Goal: Share content

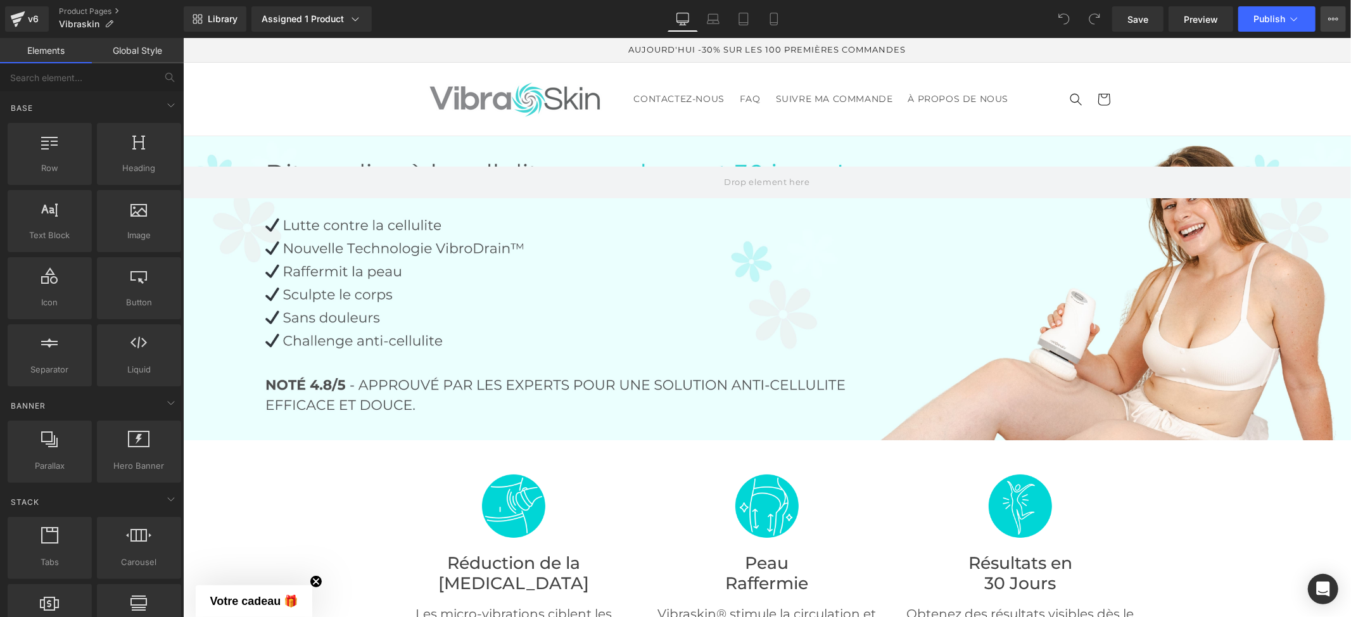
click at [1328, 21] on icon at bounding box center [1333, 19] width 10 height 10
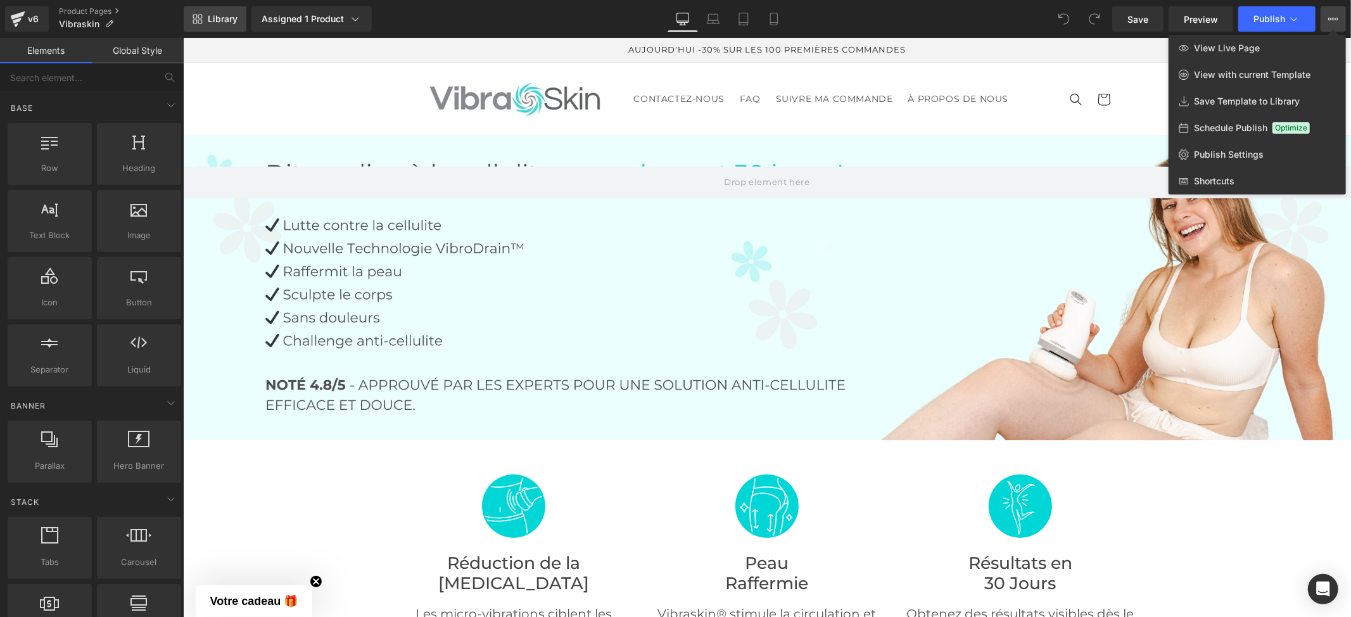
click at [218, 19] on span "Library" at bounding box center [223, 18] width 30 height 11
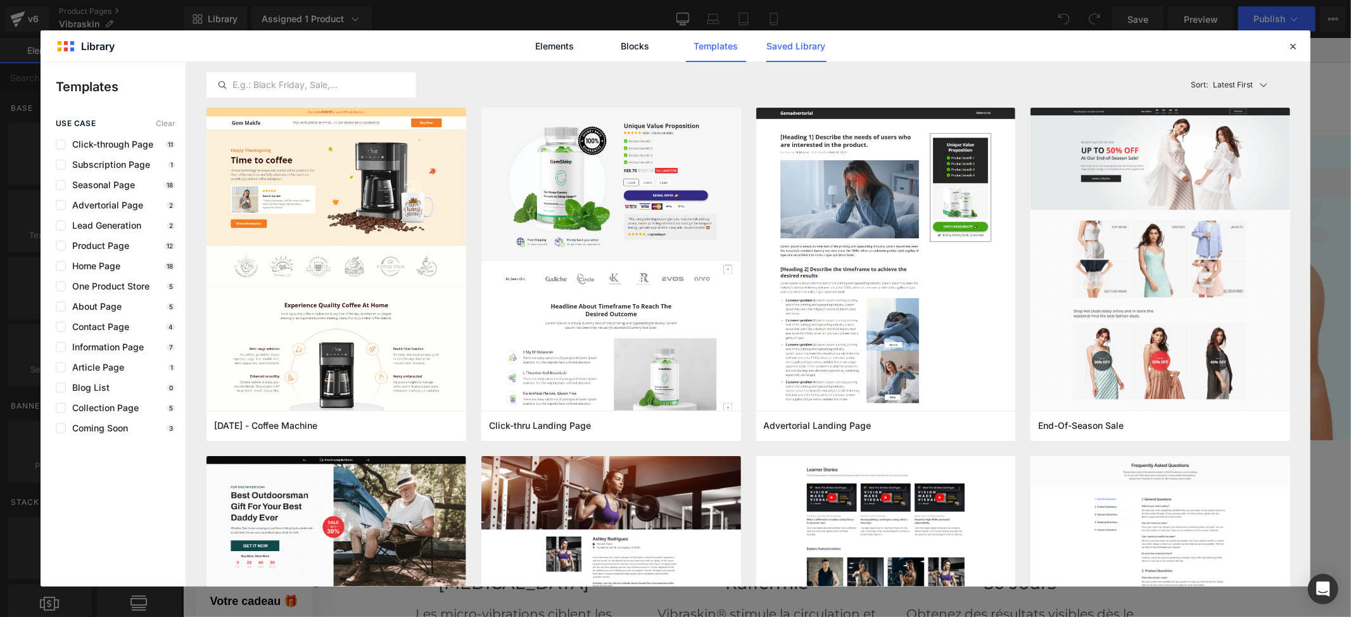
click at [778, 48] on link "Saved Library" at bounding box center [796, 46] width 60 height 32
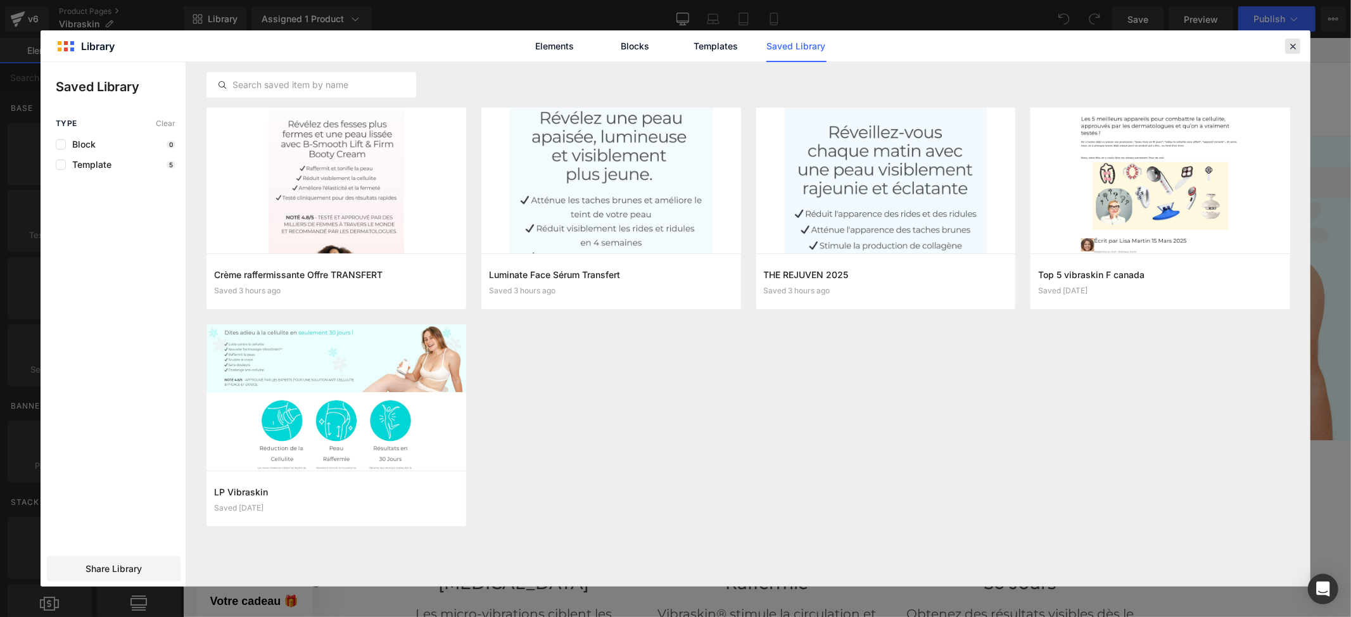
click at [1293, 51] on icon at bounding box center [1292, 46] width 11 height 11
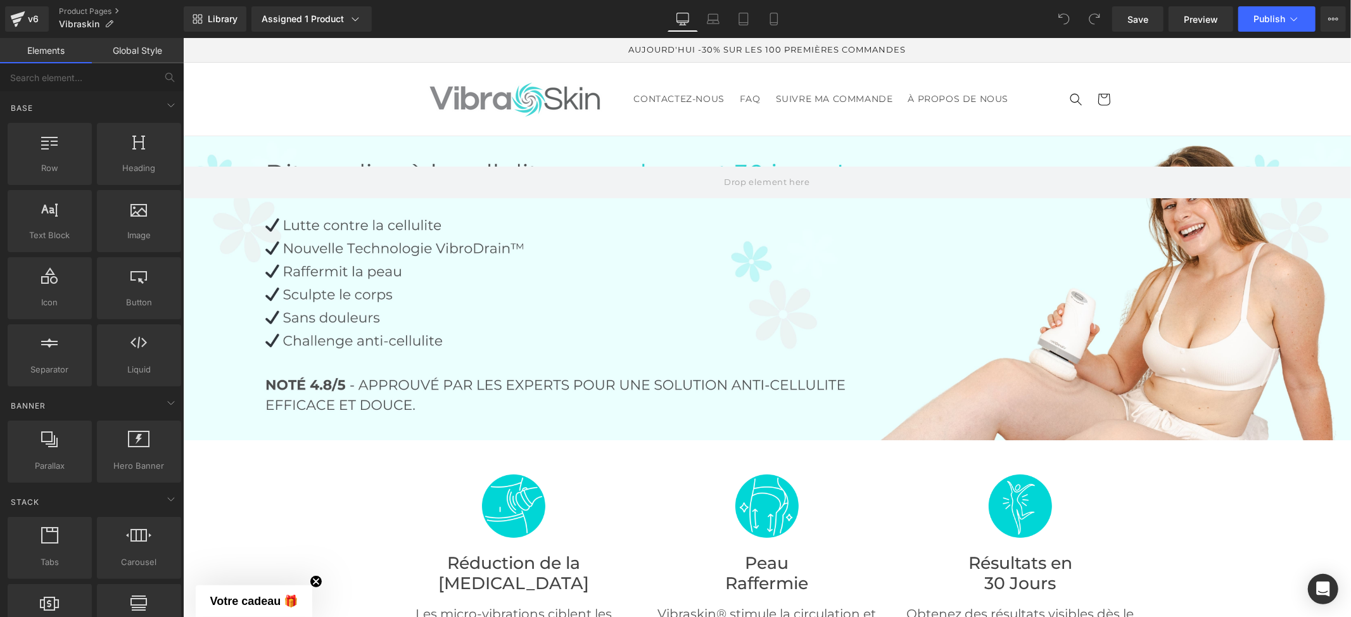
click at [1320, 25] on div "Save Preview Publish Scheduled View Live Page View with current Template Save T…" at bounding box center [1229, 18] width 244 height 25
click at [1330, 21] on icon at bounding box center [1333, 19] width 10 height 10
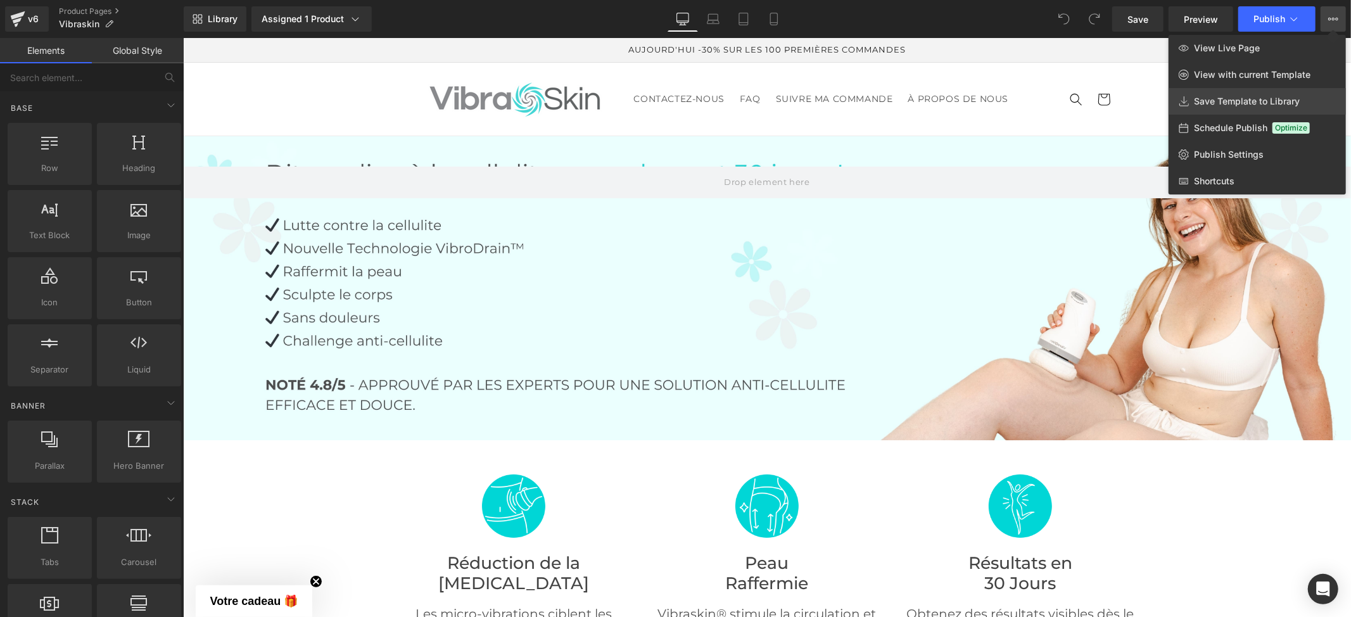
click at [1239, 100] on span "Save Template to Library" at bounding box center [1247, 101] width 106 height 11
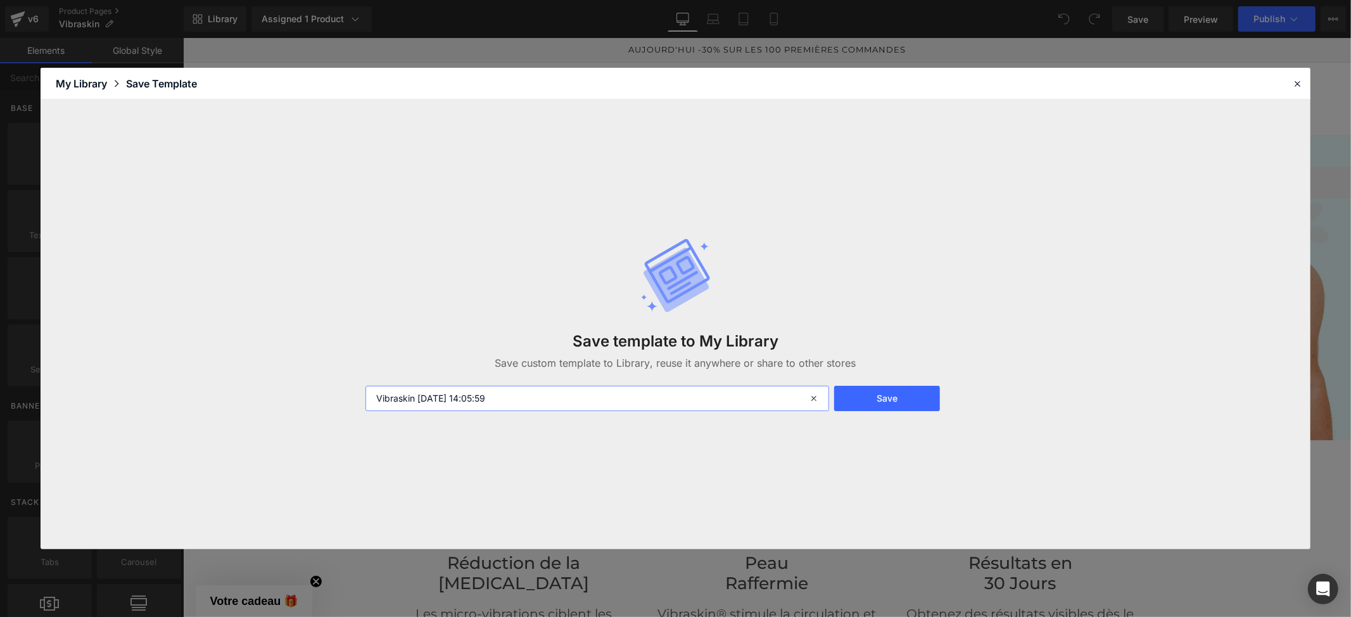
click at [565, 405] on input "Vibraskin [DATE] 14:05:59" at bounding box center [597, 398] width 464 height 25
drag, startPoint x: 548, startPoint y: 393, endPoint x: 448, endPoint y: 396, distance: 100.1
click at [452, 396] on input "Vibraskin [DATE] 14:05:59" at bounding box center [597, 398] width 464 height 25
drag, startPoint x: 448, startPoint y: 396, endPoint x: 433, endPoint y: 404, distance: 17.0
click at [421, 403] on input "Vibraskin [DATE] 14:05:59" at bounding box center [597, 398] width 464 height 25
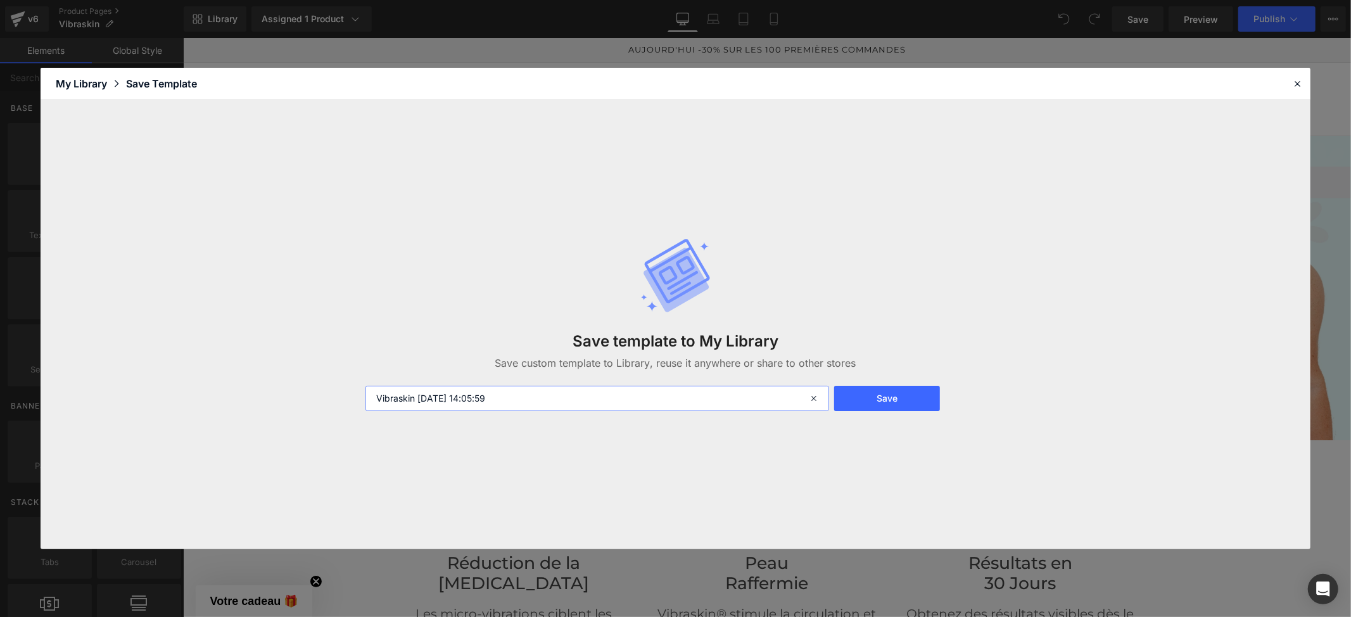
drag, startPoint x: 538, startPoint y: 398, endPoint x: 418, endPoint y: 398, distance: 119.7
click at [418, 398] on input "Vibraskin [DATE] 14:05:59" at bounding box center [597, 398] width 464 height 25
type input "Vibraskin Transfert"
click at [861, 403] on button "Save" at bounding box center [887, 398] width 106 height 25
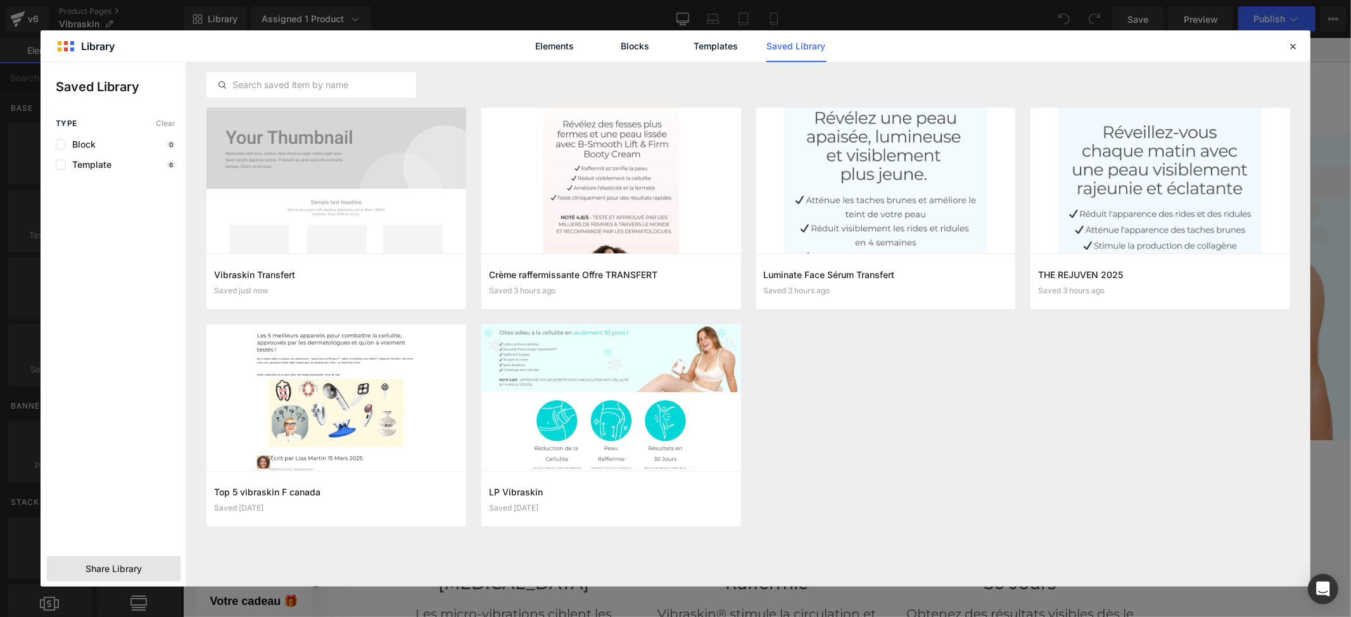
click at [152, 566] on div "Share Library" at bounding box center [114, 568] width 134 height 25
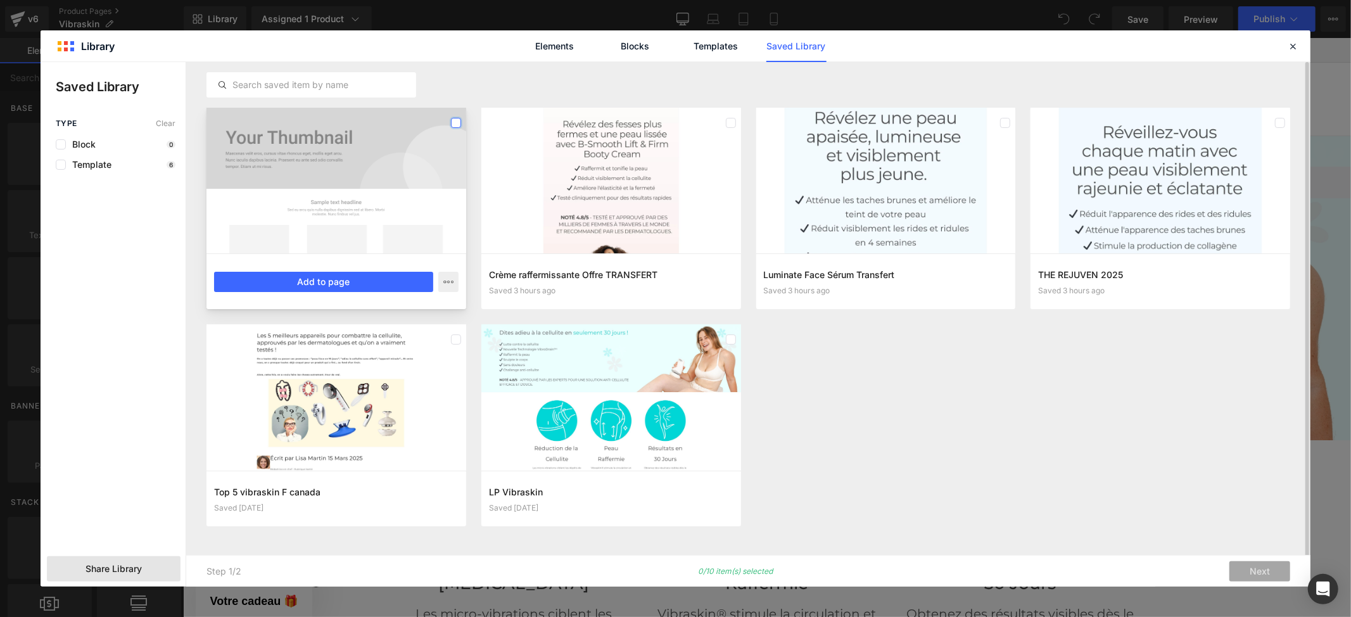
click at [457, 122] on label at bounding box center [456, 123] width 10 height 10
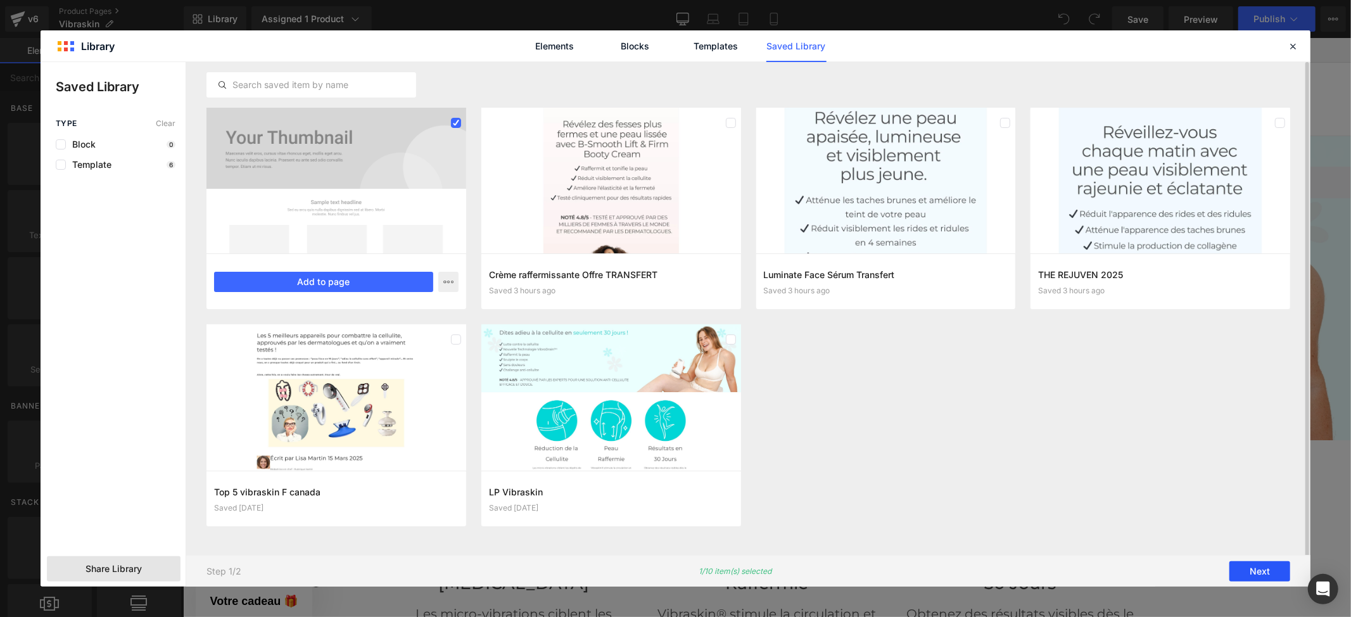
click at [1254, 570] on button "Next" at bounding box center [1259, 571] width 61 height 20
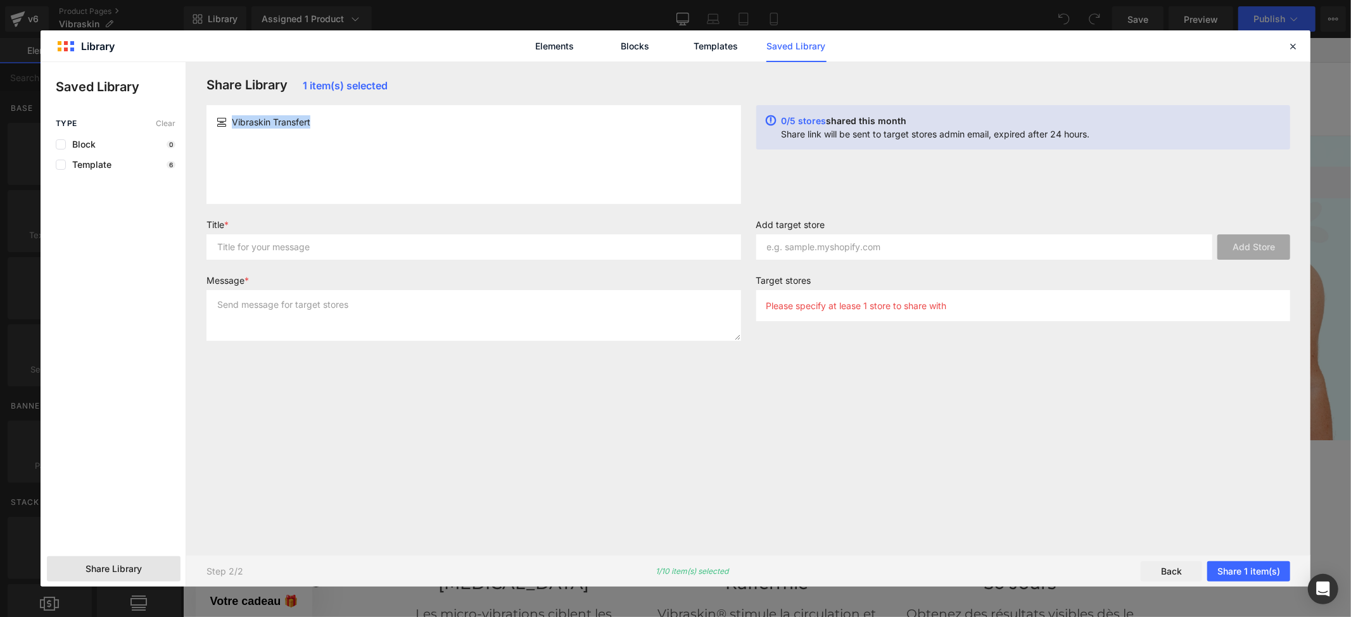
drag, startPoint x: 338, startPoint y: 127, endPoint x: 211, endPoint y: 129, distance: 126.7
click at [211, 129] on article "Vibraskin Transfert" at bounding box center [473, 121] width 534 height 23
copy div "Vibraskin Transfert"
click at [353, 247] on input "text" at bounding box center [473, 246] width 534 height 25
paste input "Vibraskin Transfert"
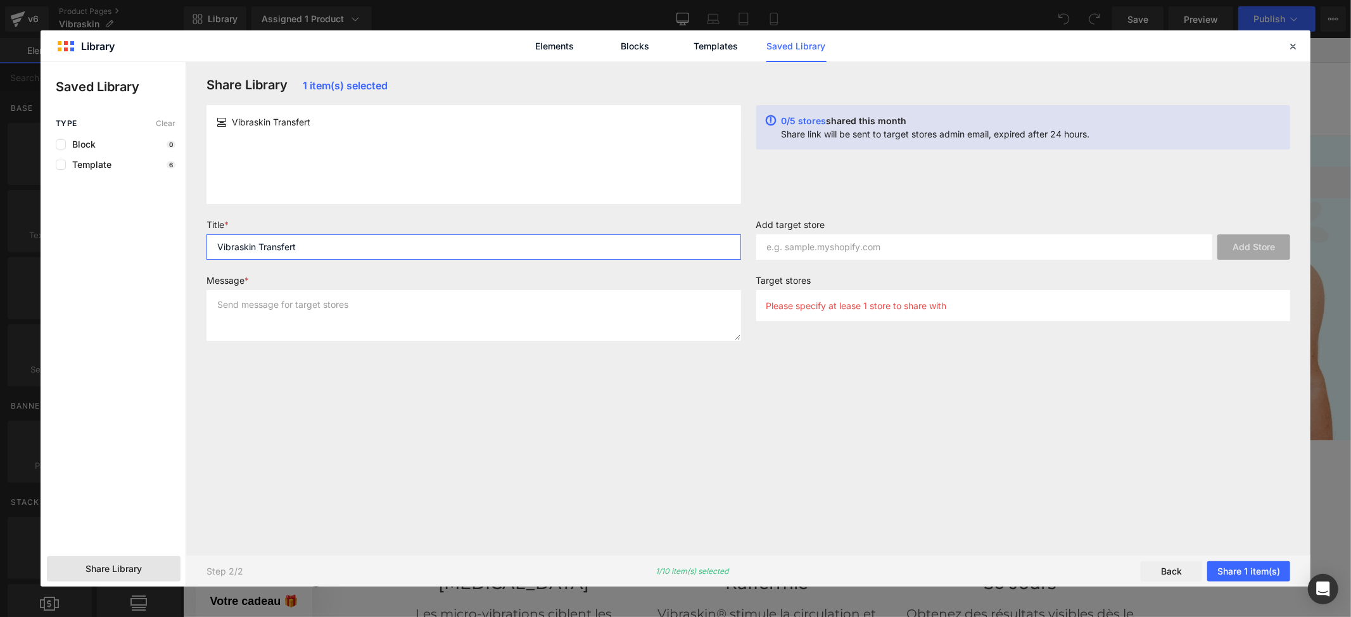
type input "Vibraskin Transfert"
click at [315, 296] on textarea at bounding box center [473, 315] width 534 height 51
paste textarea "Vibraskin Transfert"
type textarea "Vibraskin Transfert"
click at [836, 248] on input "text" at bounding box center [984, 246] width 457 height 25
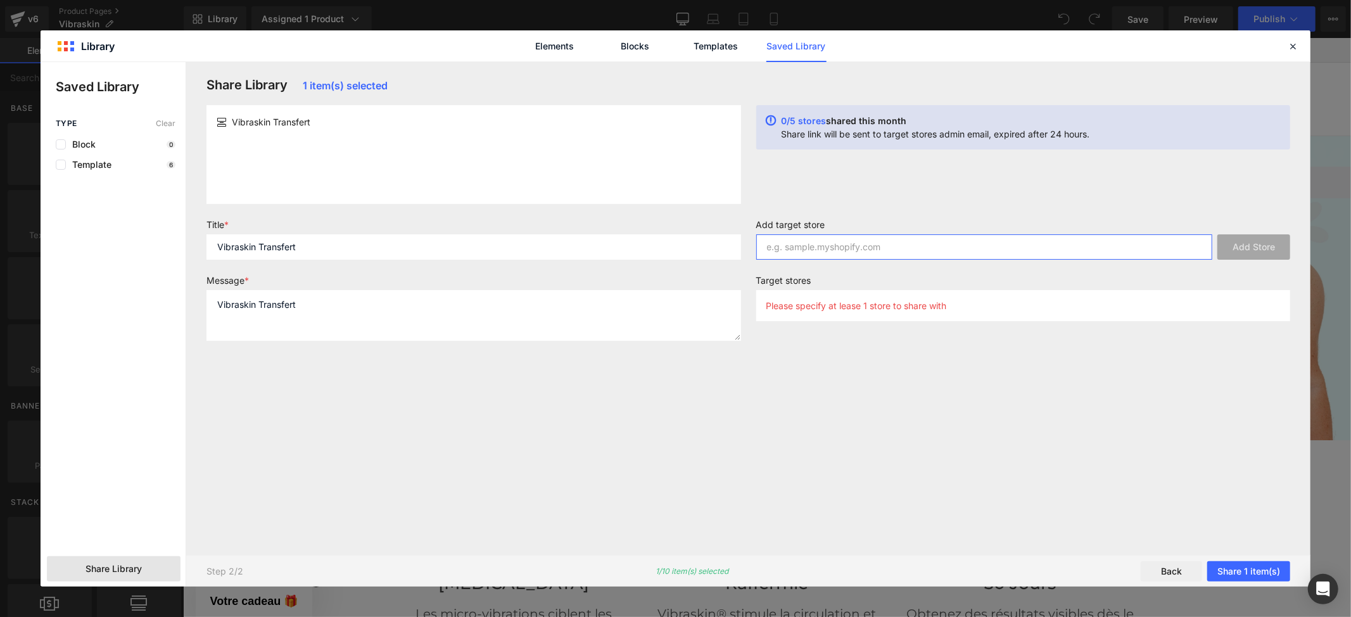
paste input "zqwhpy-m4"
type input "zqwhpy-m4"
click at [1237, 255] on button "Add Store" at bounding box center [1253, 246] width 73 height 25
click at [1234, 565] on button "Share 1 item(s)" at bounding box center [1248, 571] width 83 height 20
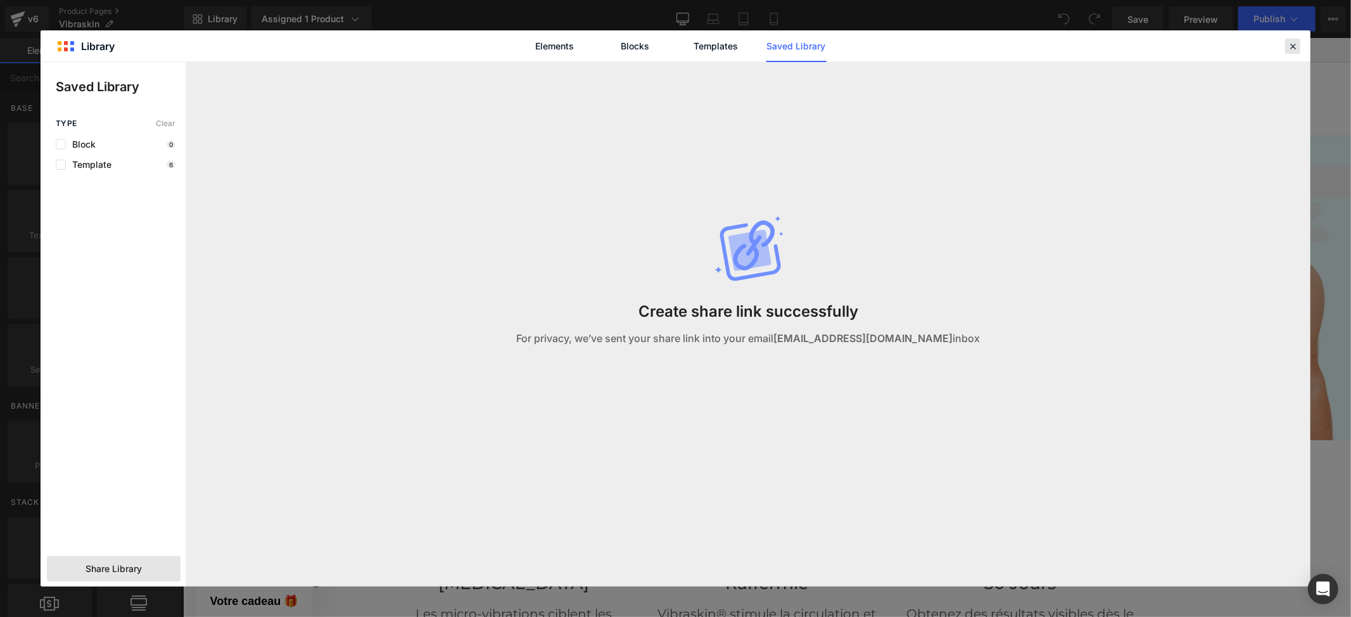
click at [1298, 46] on icon at bounding box center [1292, 46] width 11 height 11
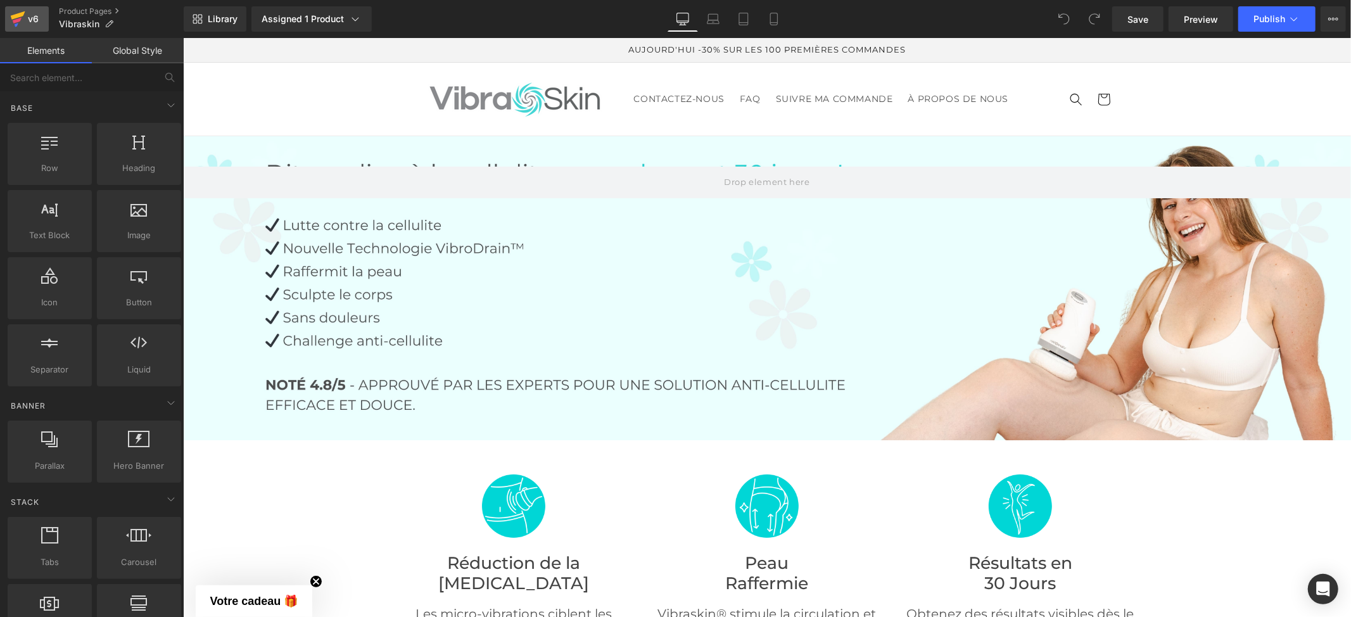
click at [22, 18] on icon at bounding box center [17, 19] width 15 height 32
